Goal: Check status

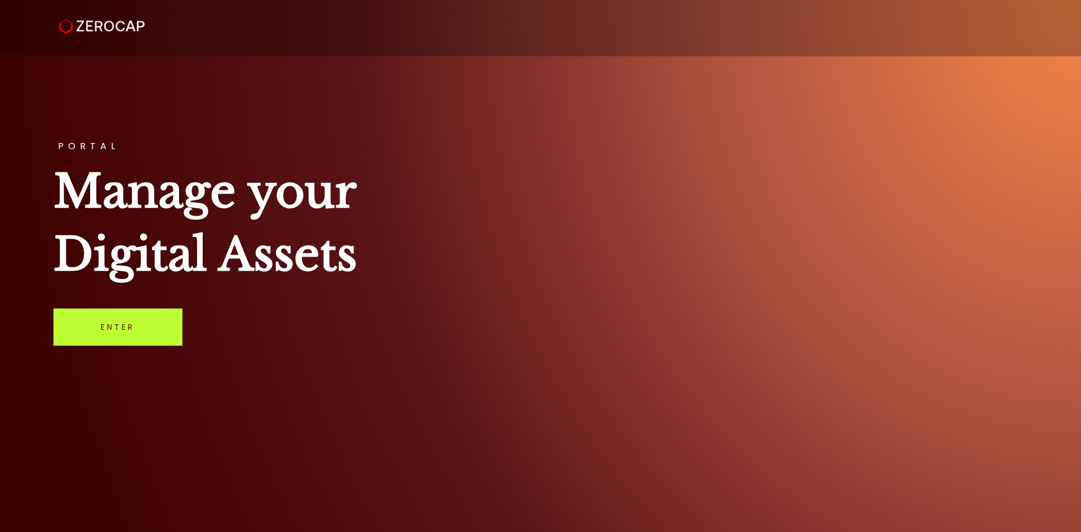
click at [137, 328] on link "Enter" at bounding box center [117, 327] width 129 height 37
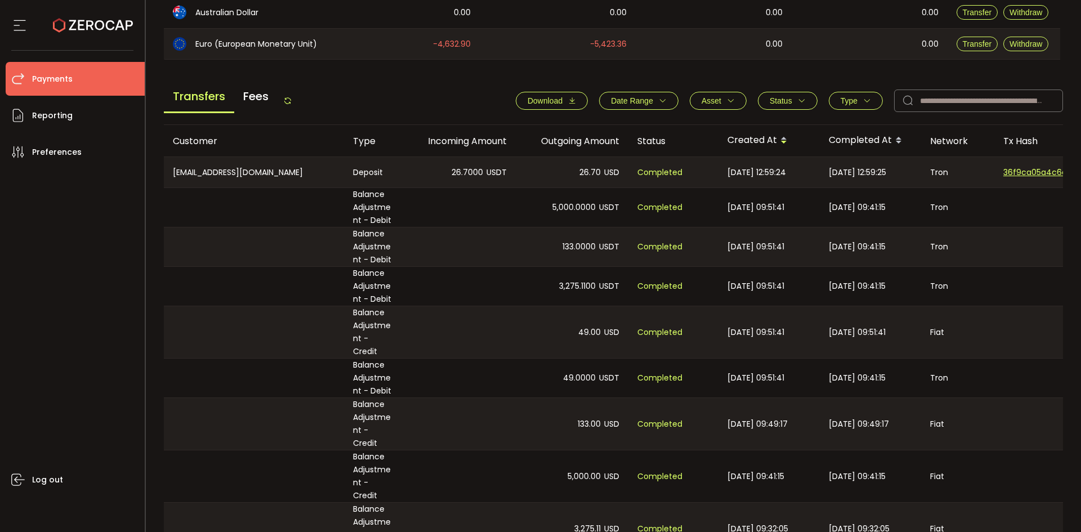
scroll to position [444, 0]
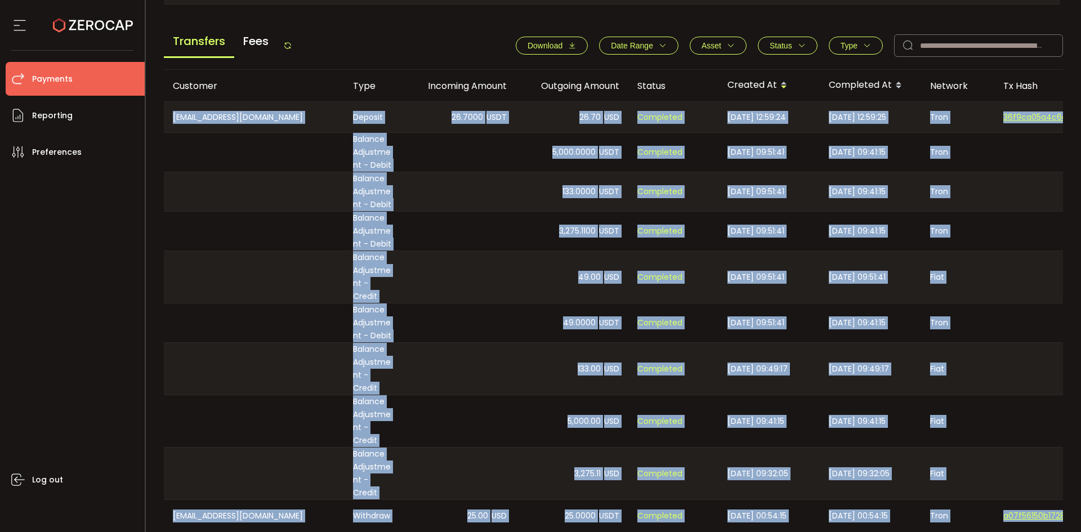
drag, startPoint x: 630, startPoint y: 482, endPoint x: 536, endPoint y: 482, distance: 94.6
click at [536, 482] on div "Customer Type Incoming Amount Outgoing Amount Status Created At Completed At Ne…" at bounding box center [614, 319] width 900 height 499
click at [521, 361] on div "133.00 USD" at bounding box center [572, 369] width 113 height 52
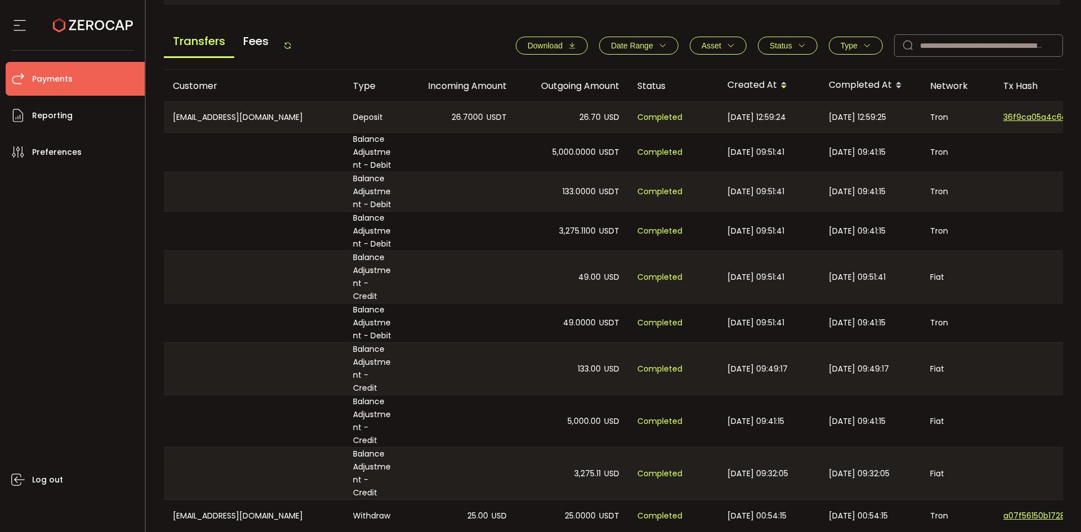
click at [287, 47] on icon at bounding box center [287, 45] width 9 height 9
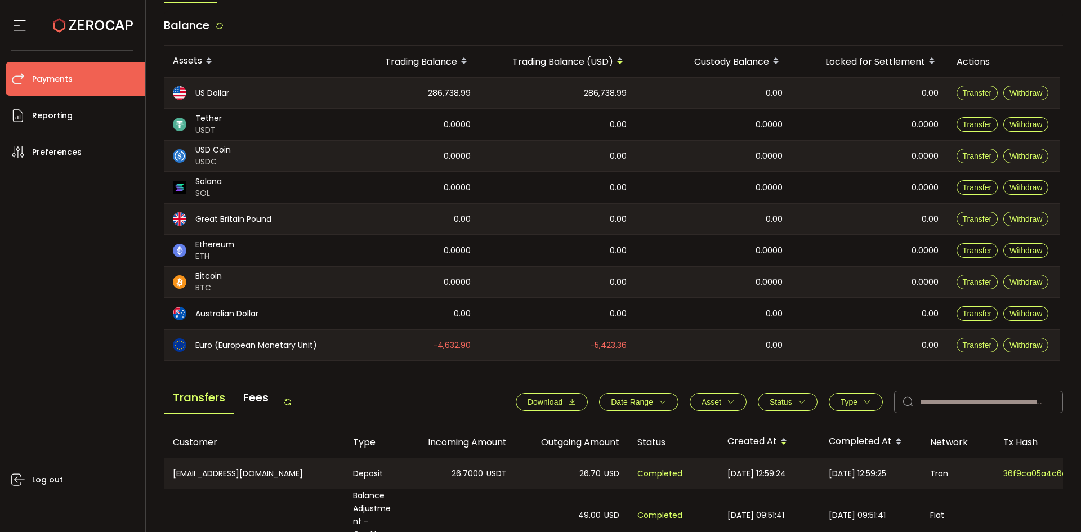
scroll to position [0, 0]
